Goal: Task Accomplishment & Management: Complete application form

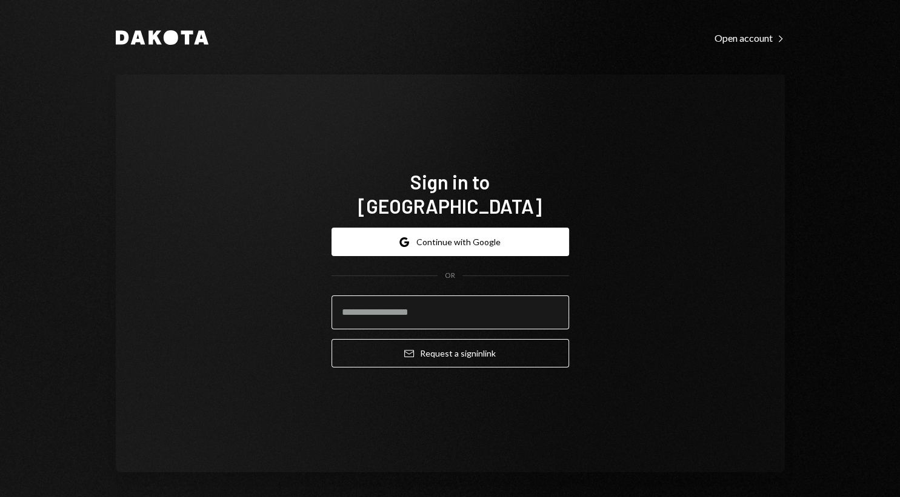
click at [386, 299] on input "email" at bounding box center [449, 313] width 237 height 34
type input "**********"
click at [331, 339] on button "Email Request a sign in link" at bounding box center [449, 353] width 237 height 28
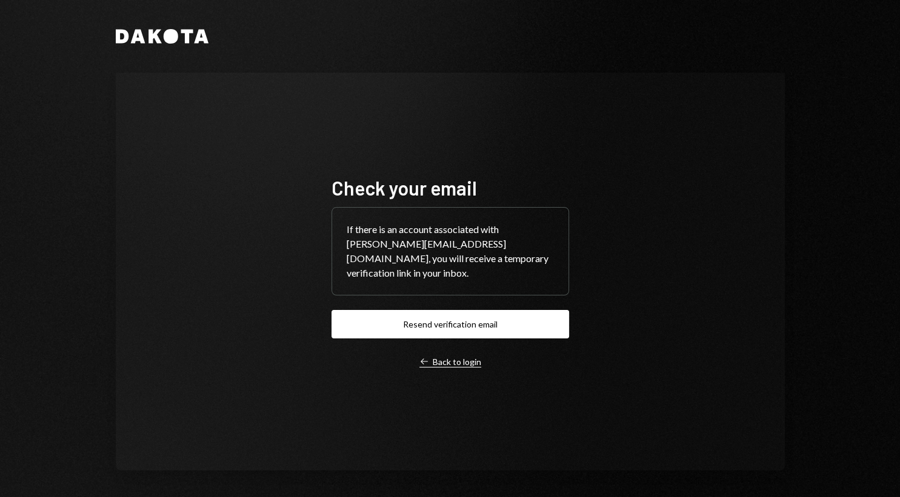
click at [445, 357] on div "Left Arrow Back to login" at bounding box center [450, 362] width 62 height 11
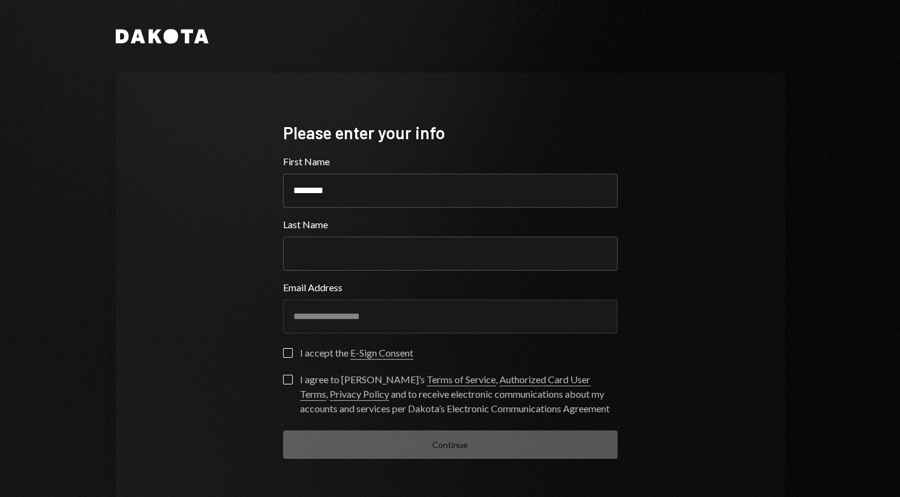
type input "********"
type input "**********"
type button "on"
click at [292, 356] on label "on I accept the E-Sign Consent" at bounding box center [348, 354] width 130 height 12
click at [292, 356] on button "on" at bounding box center [288, 353] width 10 height 10
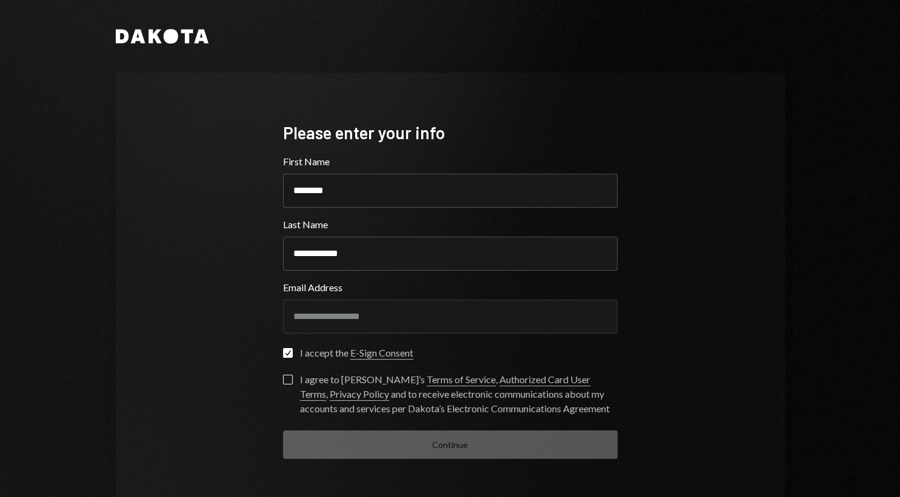
click at [283, 382] on button "I agree to Dakota’s Terms of Service , Authorized Card User Terms , Privacy Pol…" at bounding box center [288, 380] width 10 height 10
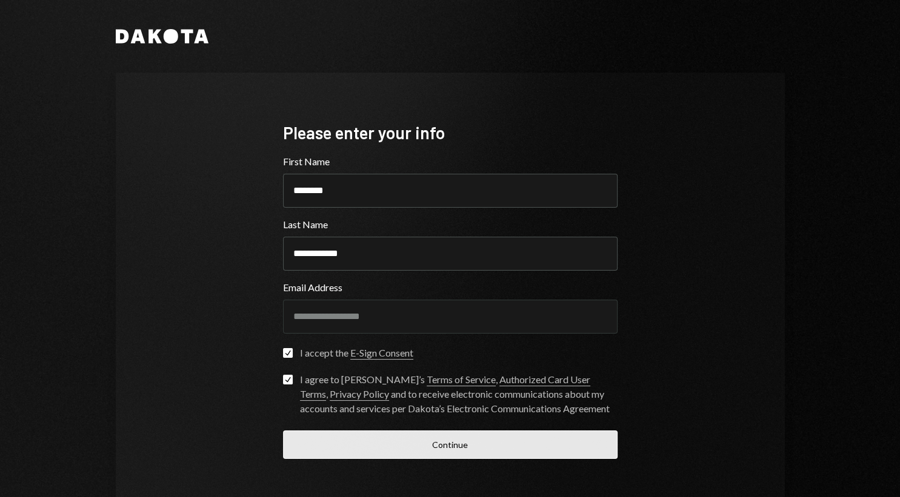
click at [363, 442] on button "Continue" at bounding box center [450, 445] width 334 height 28
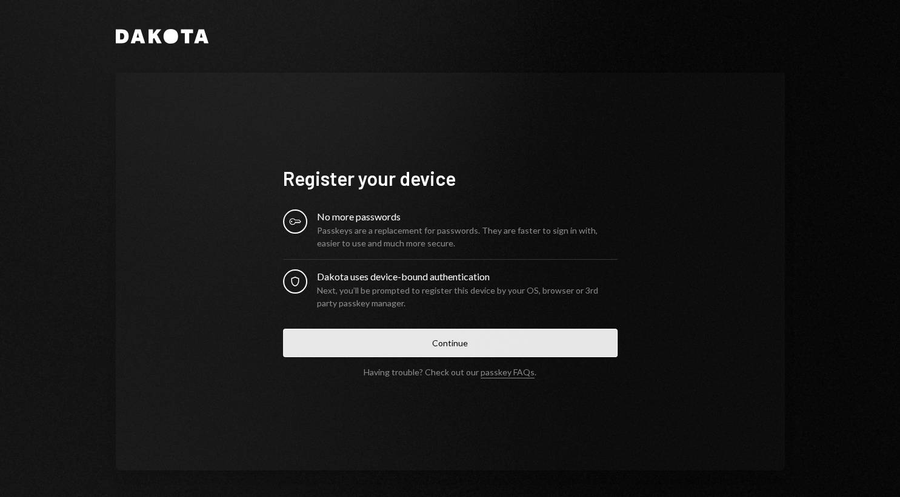
click at [440, 348] on button "Continue" at bounding box center [450, 343] width 334 height 28
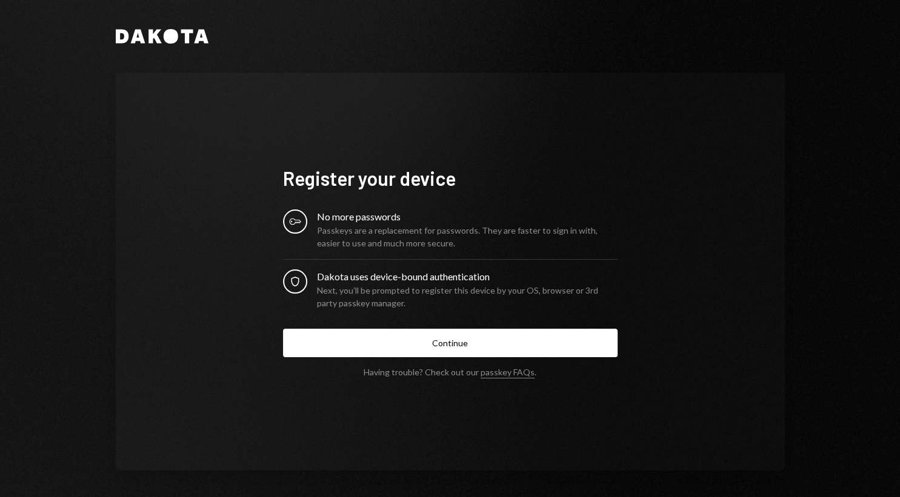
click at [425, 290] on div "Next, you’ll be prompted to register this device by your OS, browser or 3rd par…" at bounding box center [467, 296] width 300 height 25
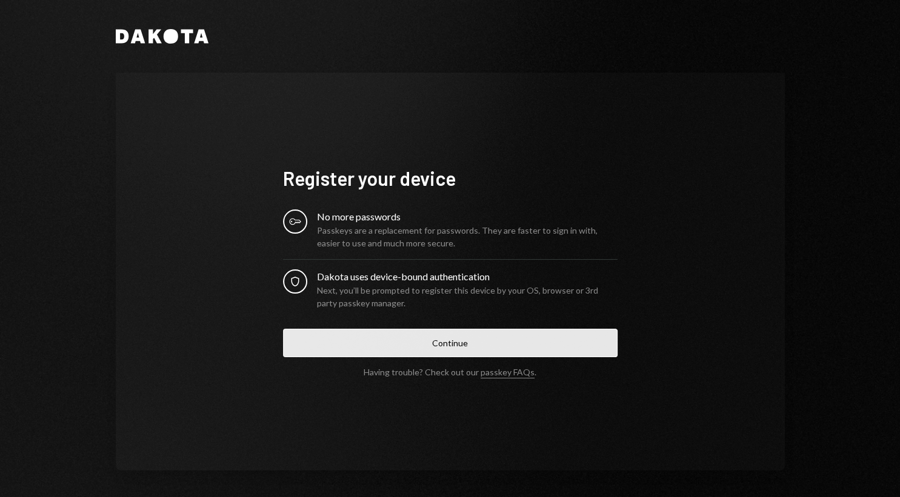
click at [430, 350] on button "Continue" at bounding box center [450, 343] width 334 height 28
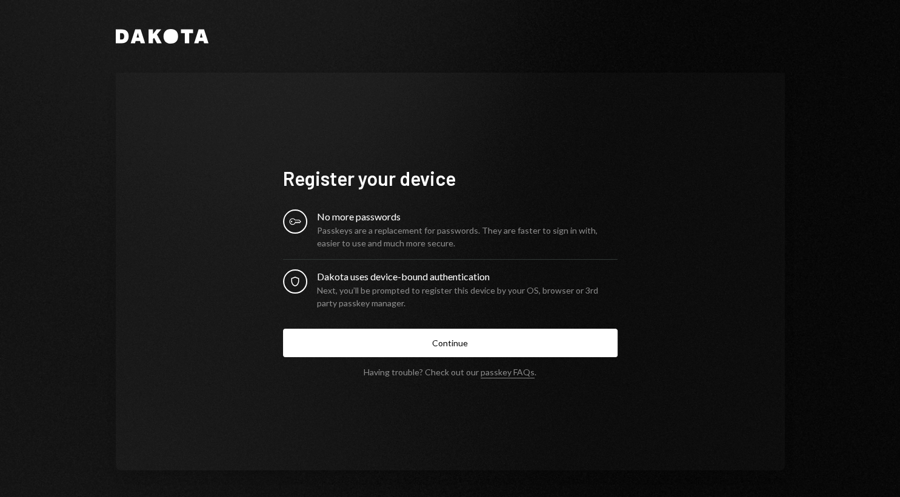
click at [348, 285] on div "Next, you’ll be prompted to register this device by your OS, browser or 3rd par…" at bounding box center [467, 296] width 300 height 25
click at [405, 359] on form "Register your device Key No more passwords Passkeys are a replacement for passw…" at bounding box center [450, 271] width 334 height 211
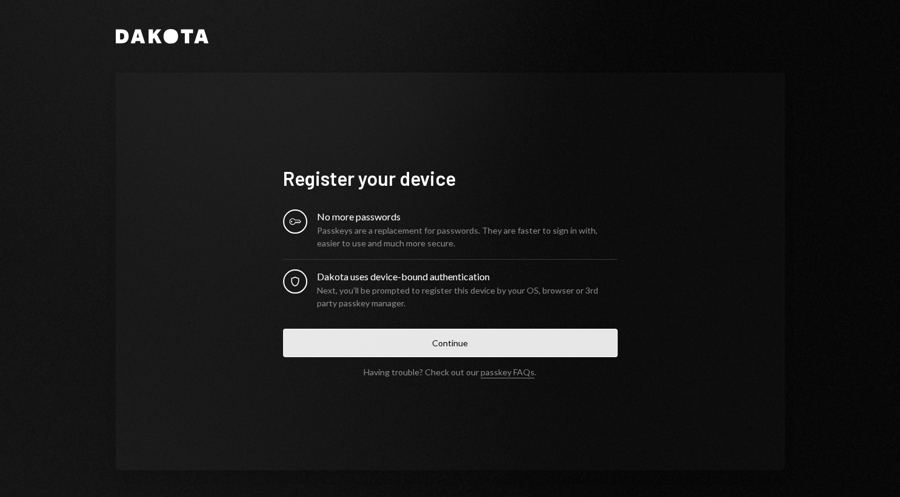
click at [400, 350] on button "Continue" at bounding box center [450, 343] width 334 height 28
click at [383, 345] on button "Continue" at bounding box center [450, 343] width 334 height 28
